Goal: Task Accomplishment & Management: Use online tool/utility

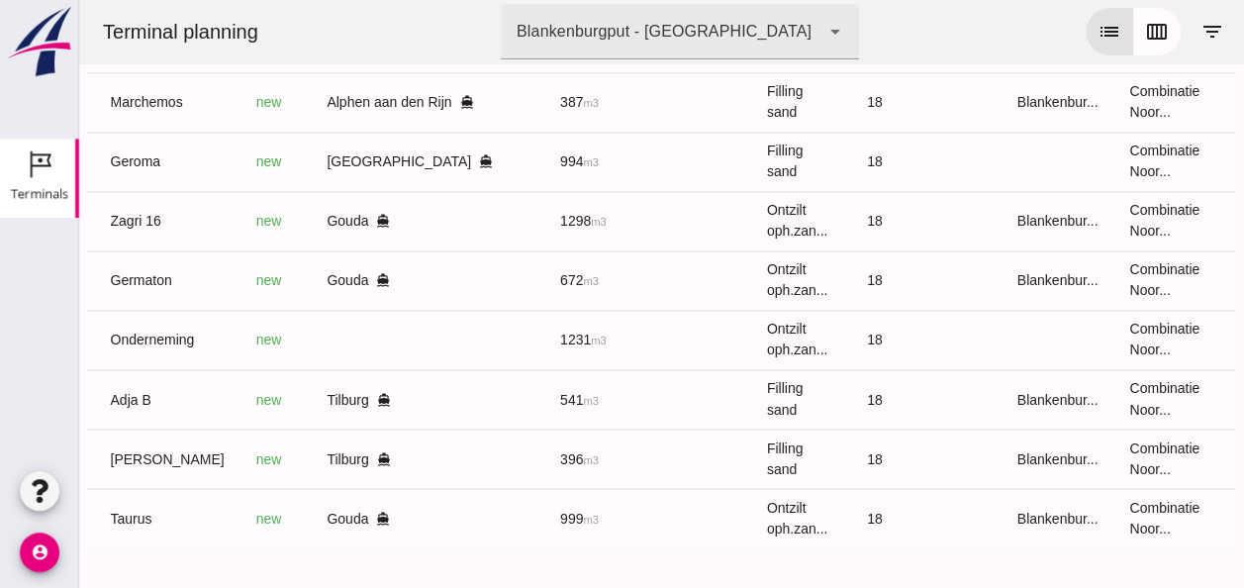
scroll to position [0, 524]
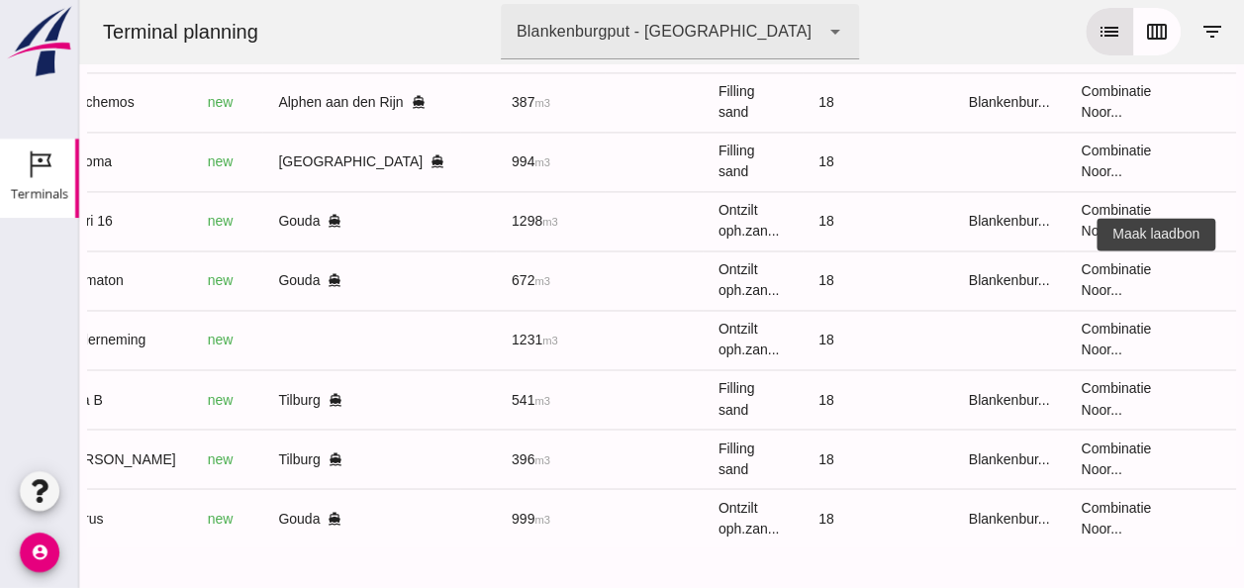
click at [1243, 271] on icon "receipt_long" at bounding box center [1259, 280] width 18 height 18
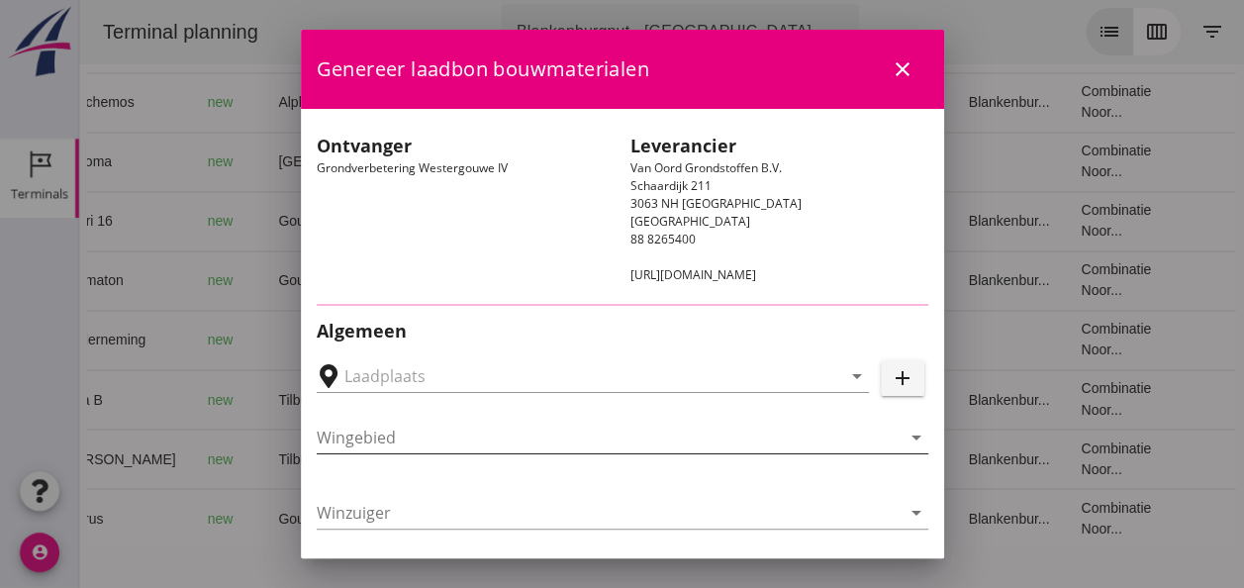
type input "Loswal Fa. J. Bos&Zonen, [GEOGRAPHIC_DATA]"
type input "Germaton"
type input "[PERSON_NAME]"
type input "Ontzilt oph.zand [75] (6120)"
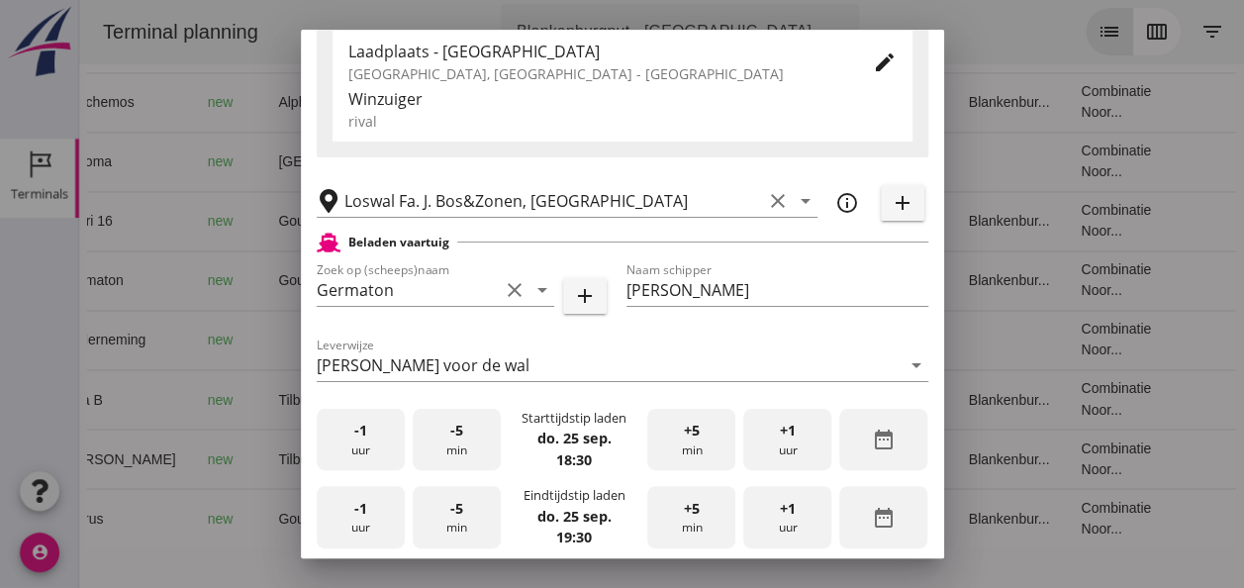
scroll to position [396, 0]
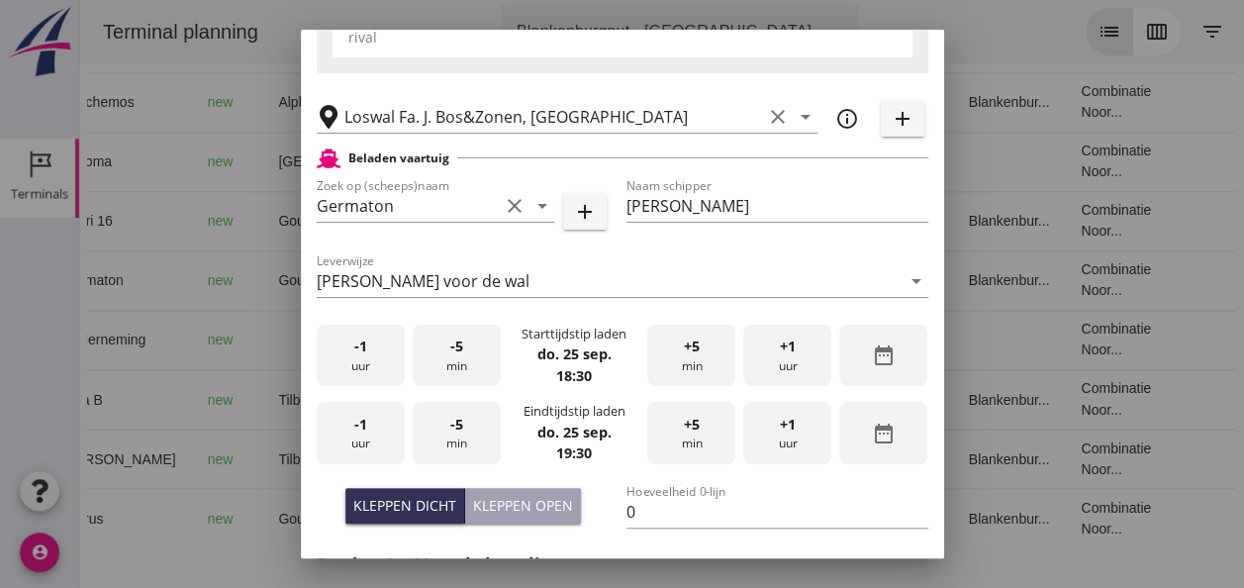
click at [382, 362] on div "-1 uur" at bounding box center [361, 356] width 88 height 62
click at [688, 363] on div "+5 min" at bounding box center [691, 356] width 88 height 62
click at [371, 443] on div "-1 uur" at bounding box center [361, 433] width 88 height 62
click at [455, 444] on div "-5 min" at bounding box center [457, 433] width 88 height 62
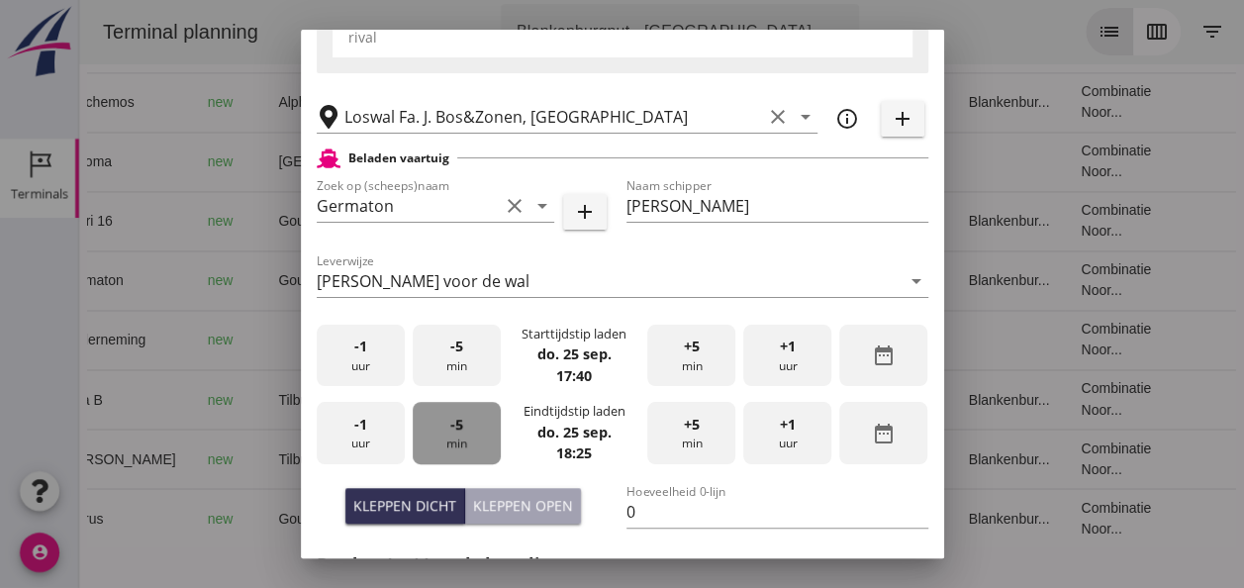
click at [455, 444] on div "-5 min" at bounding box center [457, 433] width 88 height 62
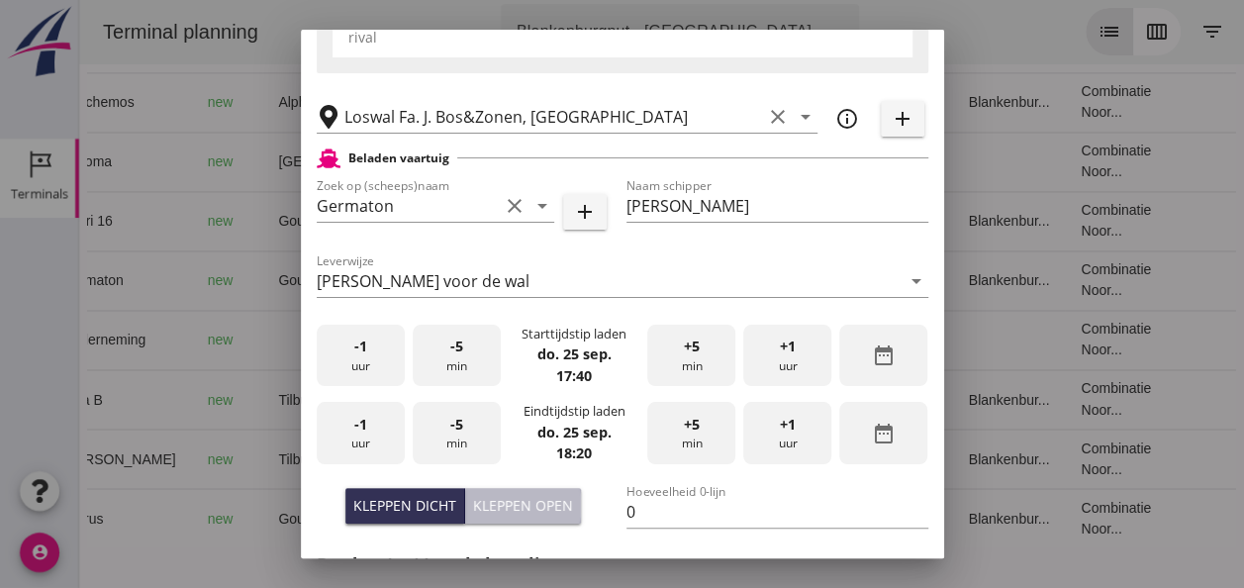
click at [545, 501] on div "Kleppen open" at bounding box center [523, 505] width 100 height 21
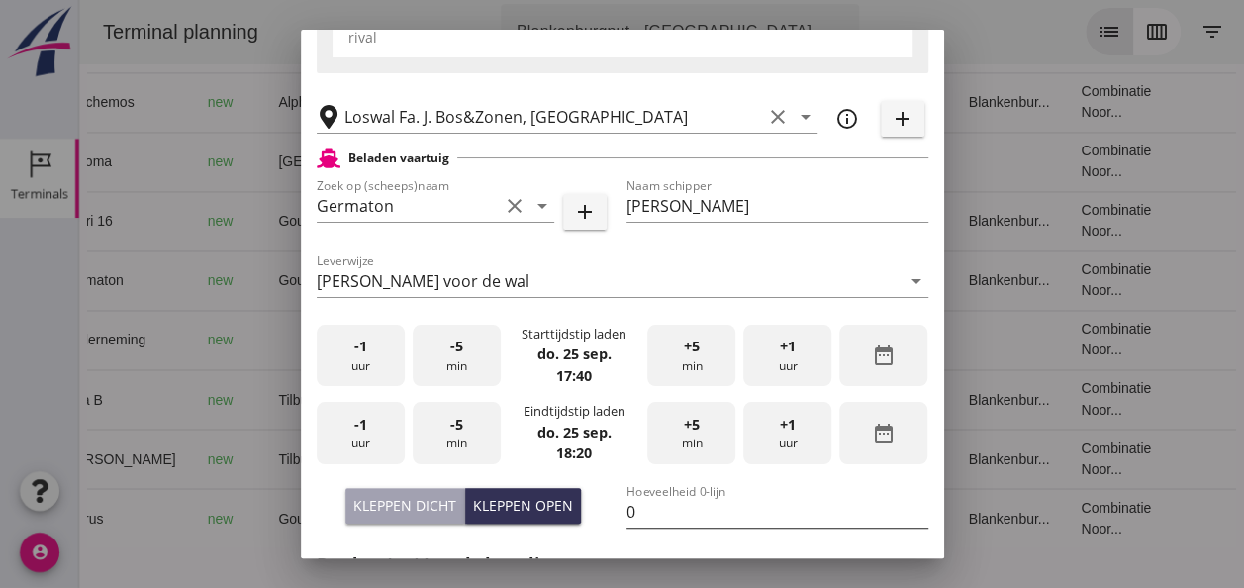
click at [641, 505] on input "0" at bounding box center [778, 512] width 302 height 32
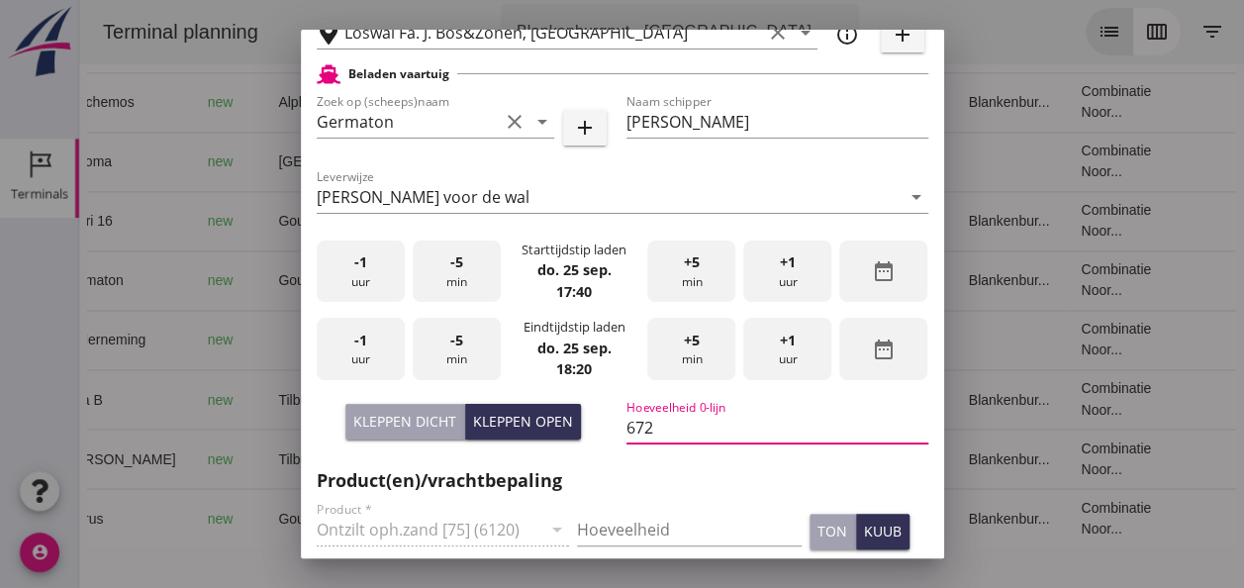
scroll to position [594, 0]
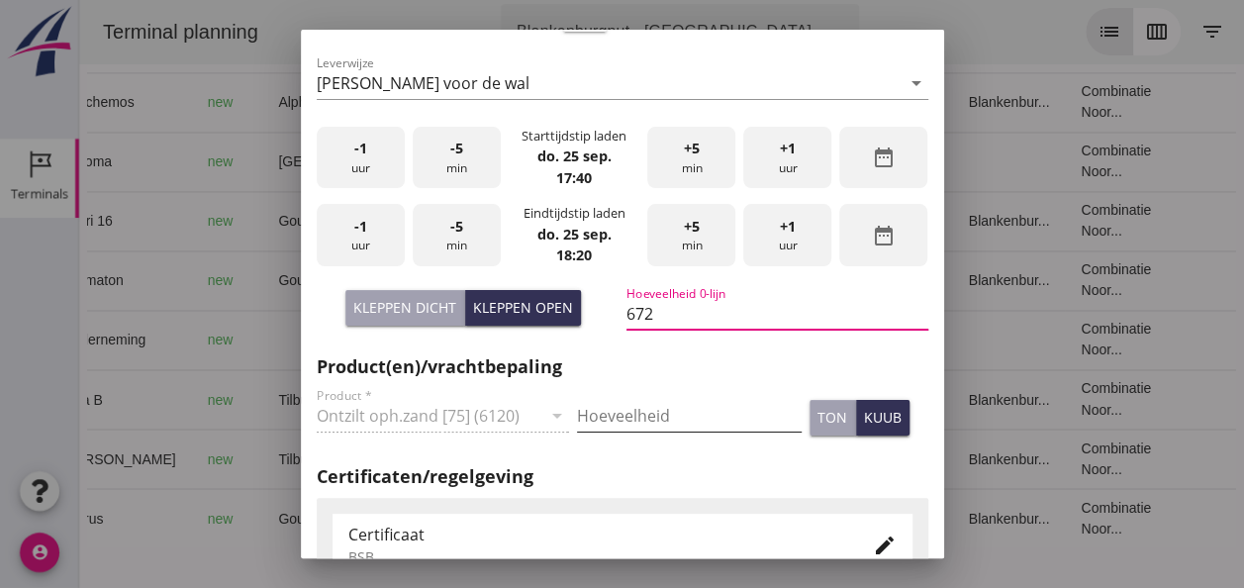
type input "672"
click at [631, 416] on input "Hoeveelheid" at bounding box center [689, 416] width 225 height 32
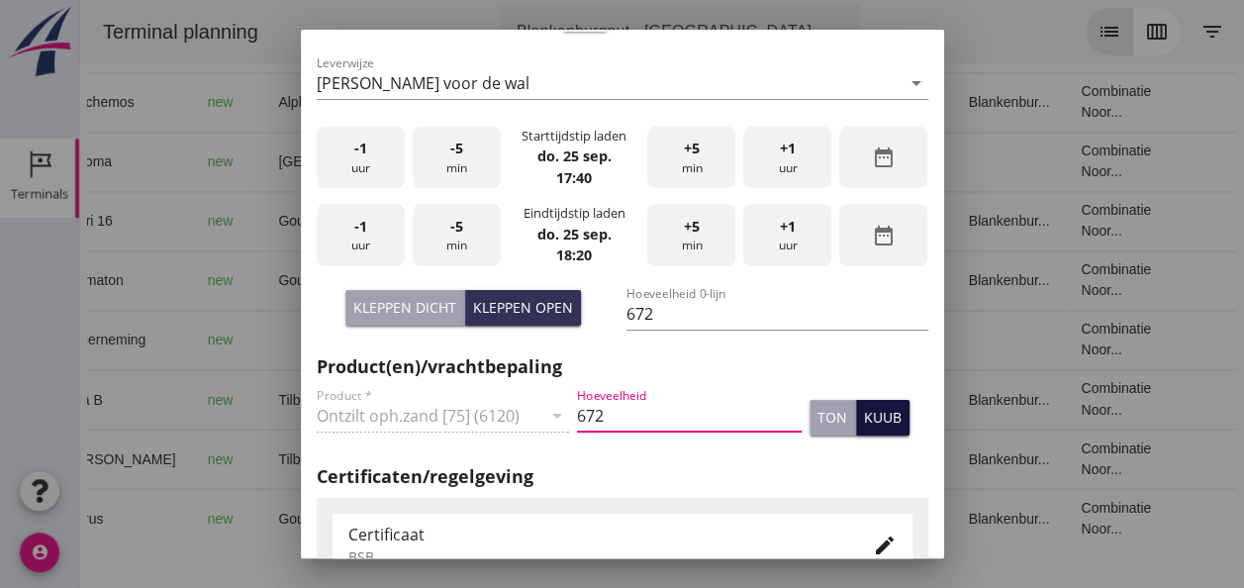
type input "672"
click at [872, 421] on div "kuub" at bounding box center [883, 417] width 38 height 21
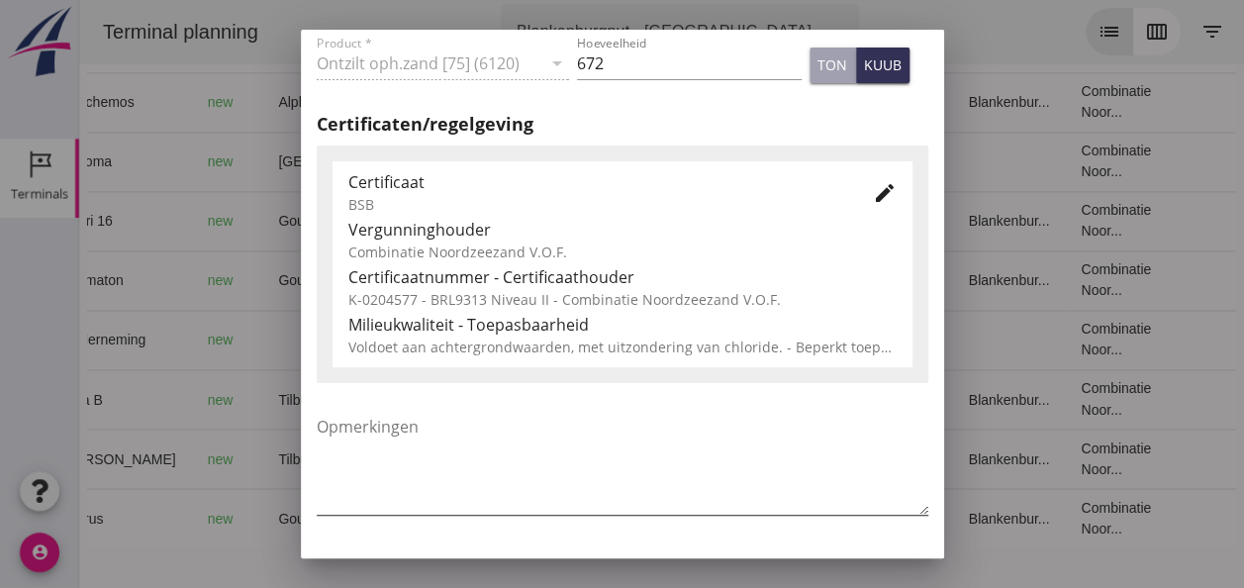
scroll to position [990, 0]
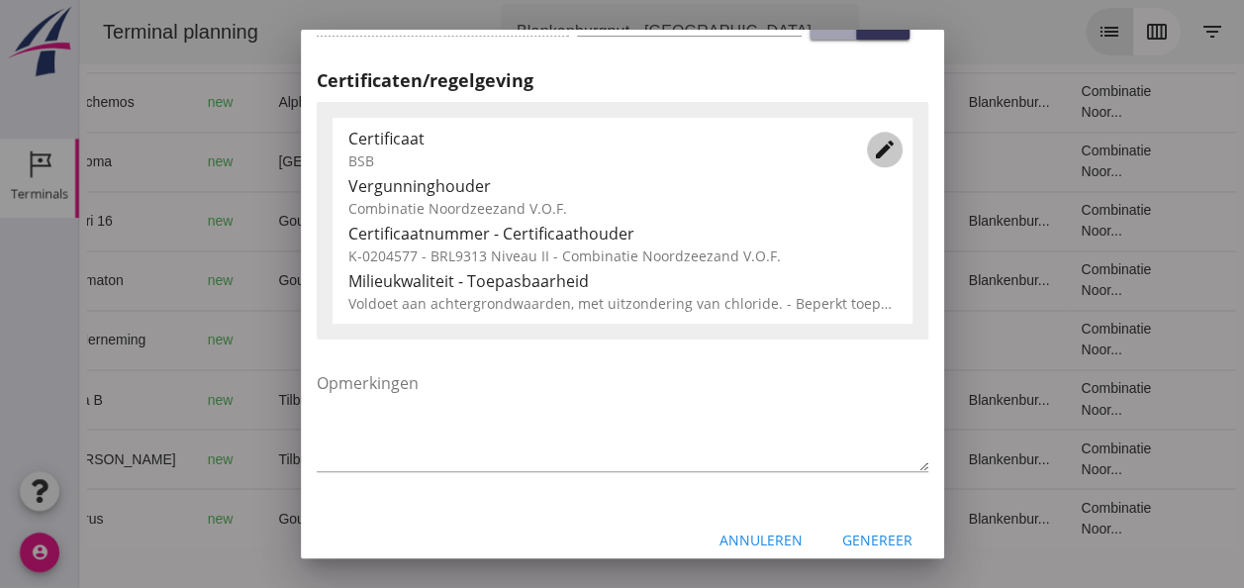
click at [873, 158] on icon "edit" at bounding box center [885, 150] width 24 height 24
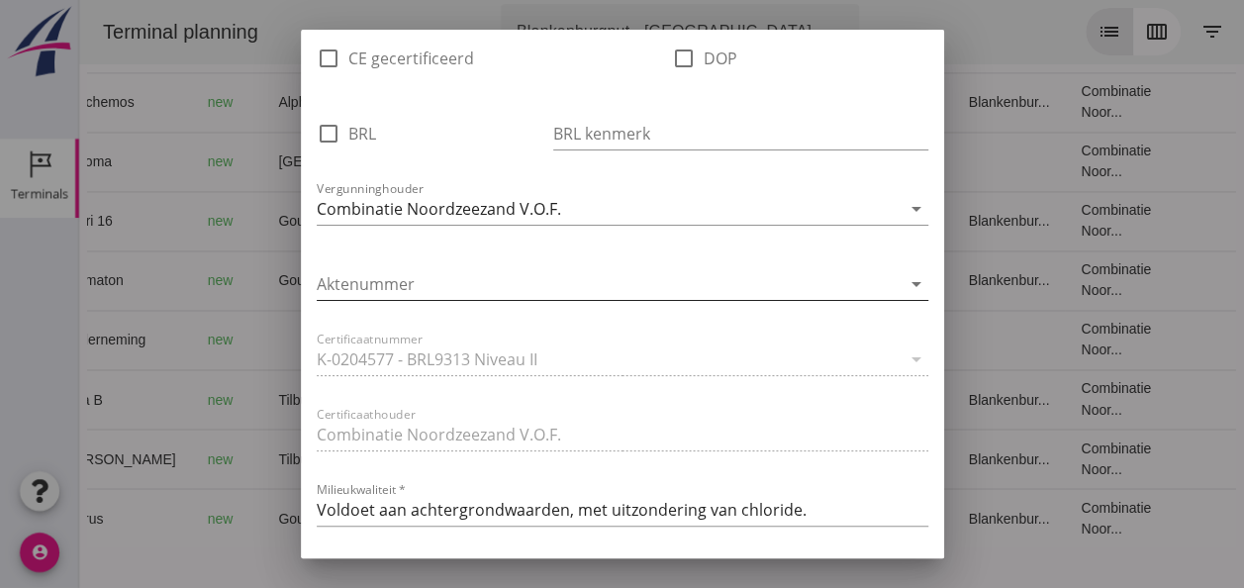
scroll to position [1287, 0]
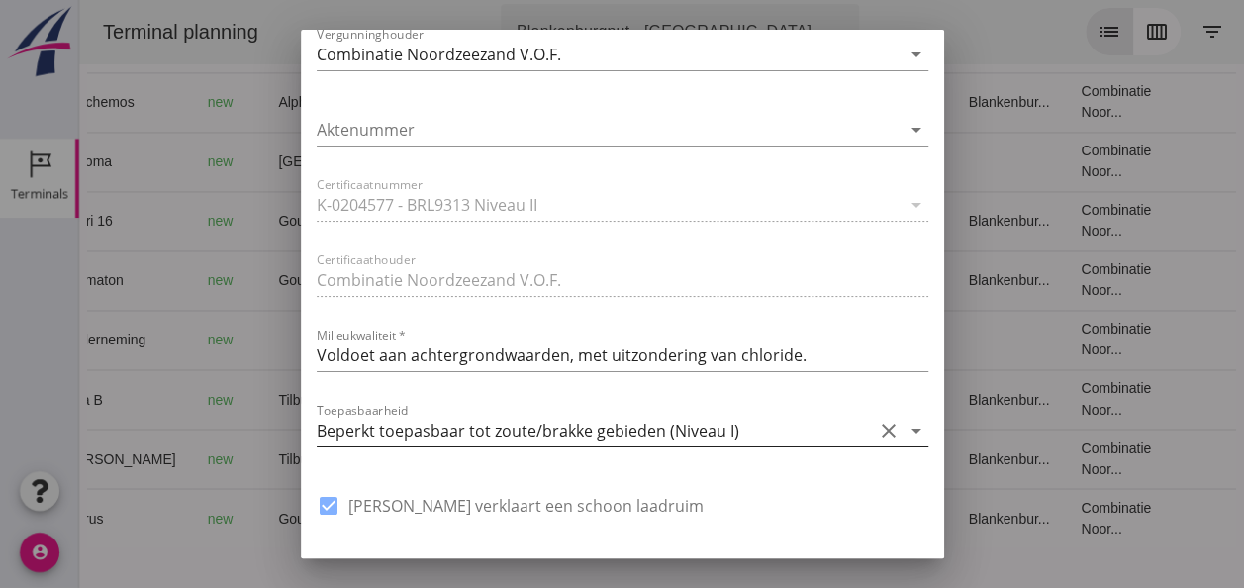
click at [905, 428] on icon "arrow_drop_down" at bounding box center [917, 431] width 24 height 24
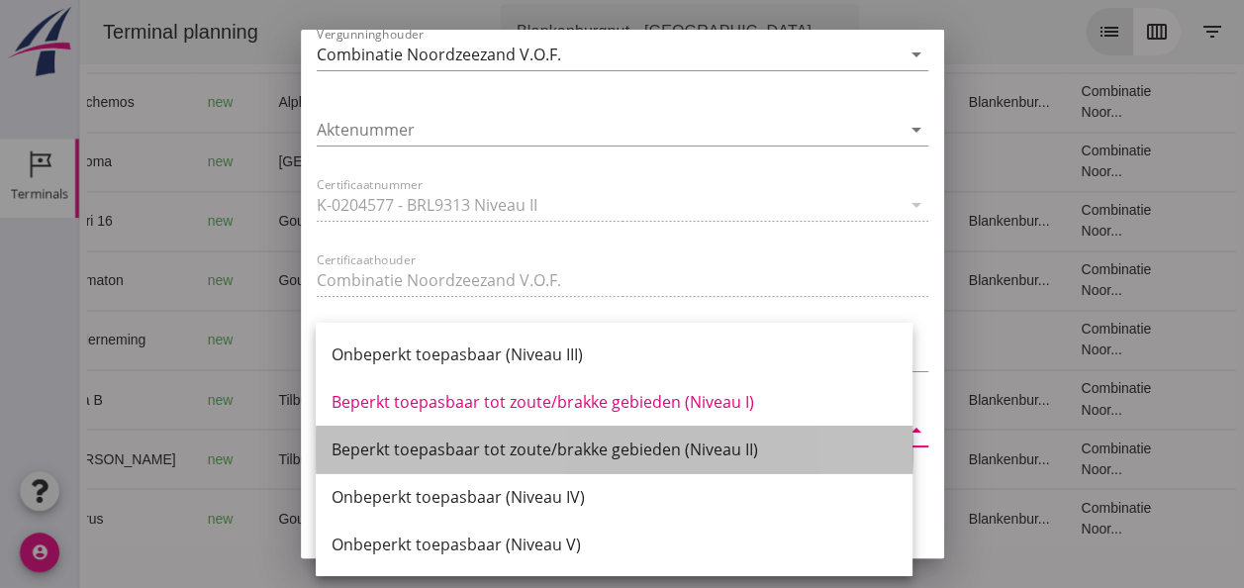
click at [743, 451] on div "Beperkt toepasbaar tot zoute/brakke gebieden (Niveau II)" at bounding box center [614, 449] width 565 height 24
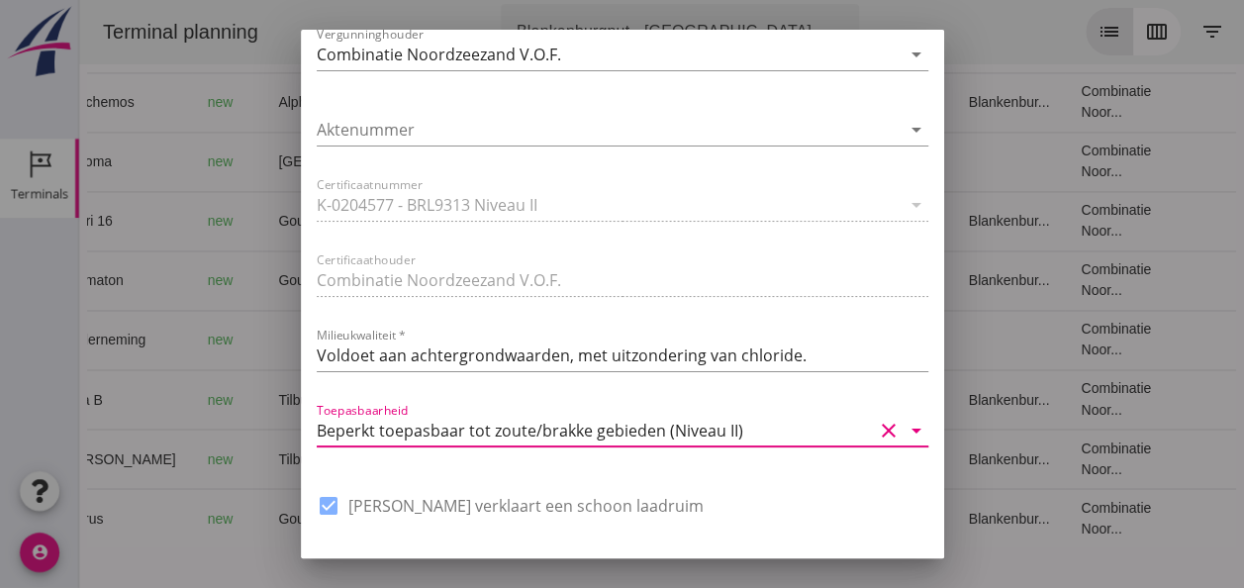
scroll to position [1500, 0]
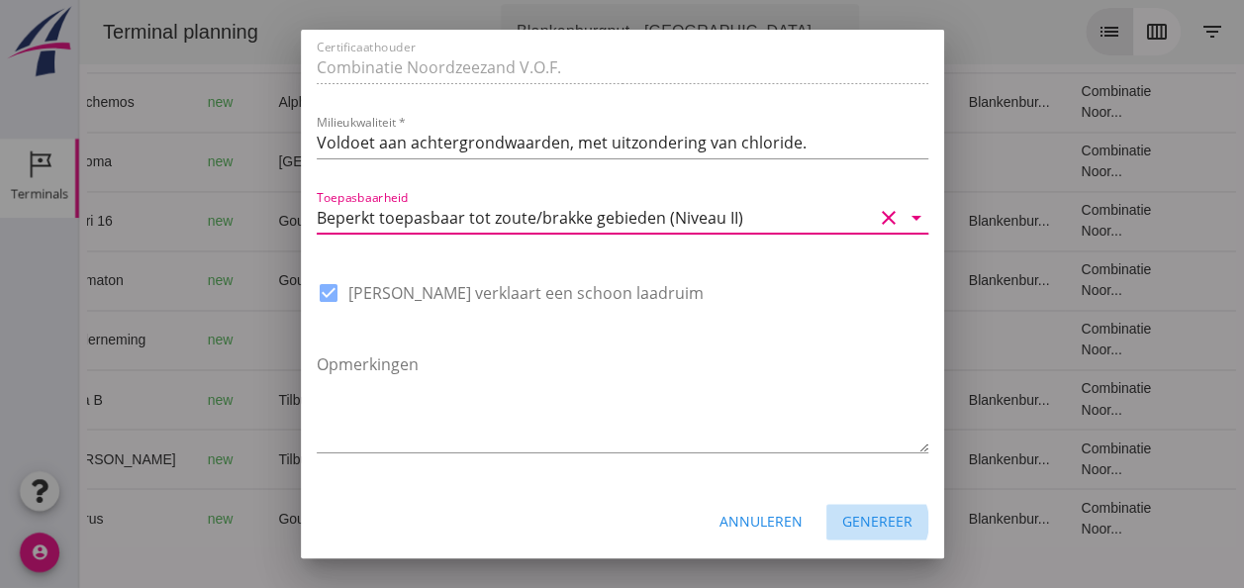
click at [868, 524] on div "Genereer" at bounding box center [877, 521] width 70 height 21
